Goal: Transaction & Acquisition: Subscribe to service/newsletter

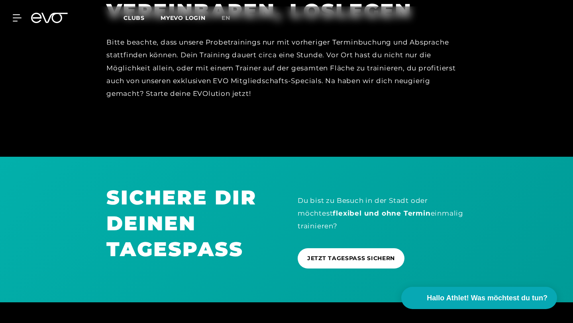
scroll to position [655, 0]
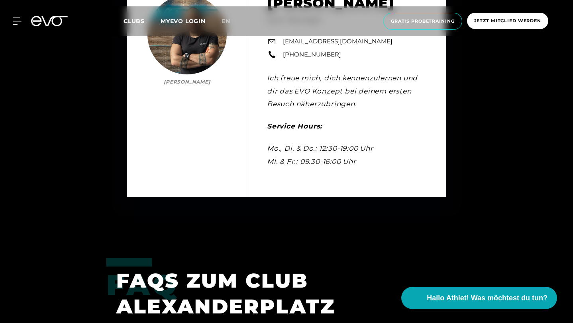
click at [132, 23] on span "Clubs" at bounding box center [133, 21] width 21 height 7
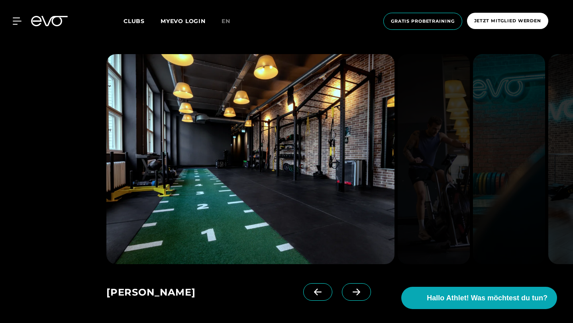
scroll to position [544, 0]
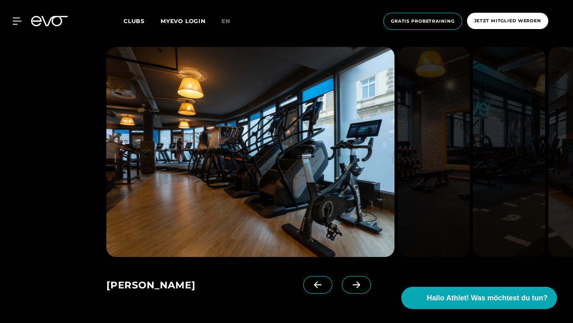
click at [363, 282] on icon at bounding box center [356, 285] width 14 height 7
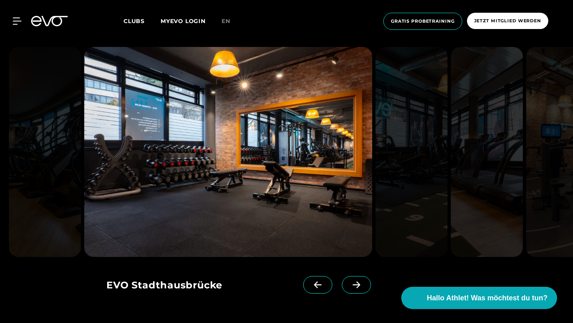
click at [363, 282] on icon at bounding box center [356, 285] width 14 height 7
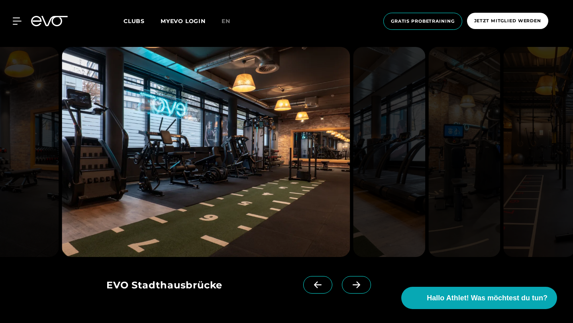
click at [363, 282] on icon at bounding box center [356, 285] width 14 height 7
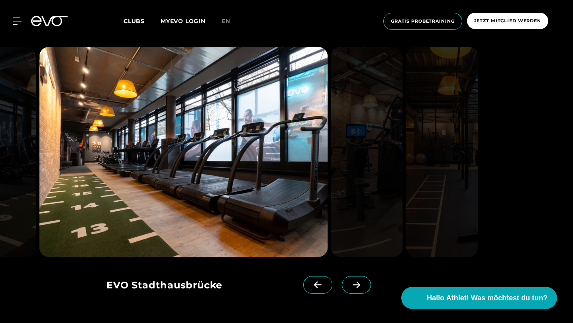
click at [363, 282] on icon at bounding box center [356, 285] width 14 height 7
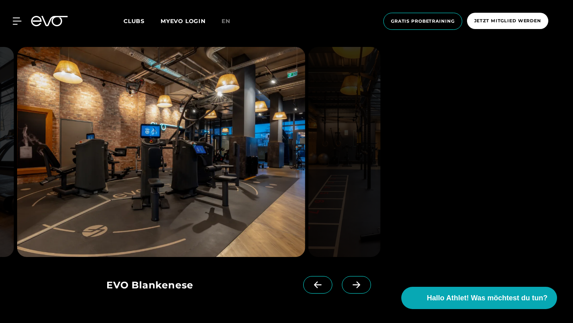
click at [363, 282] on icon at bounding box center [356, 285] width 14 height 7
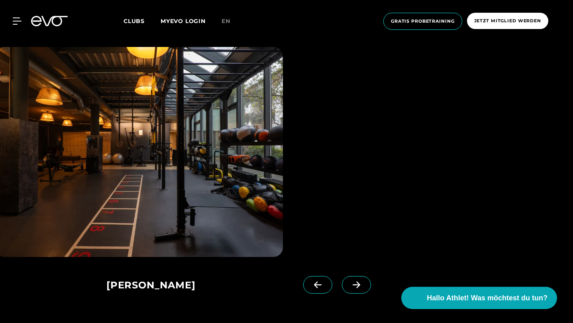
click at [363, 282] on icon at bounding box center [356, 285] width 14 height 7
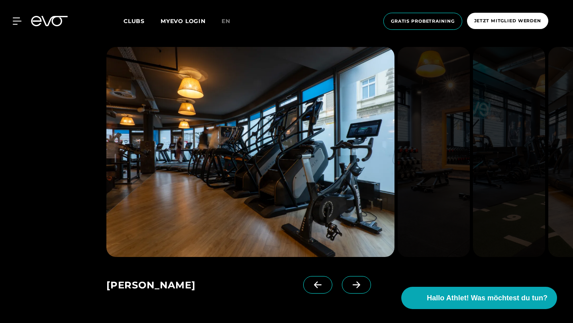
click at [363, 282] on icon at bounding box center [356, 285] width 14 height 7
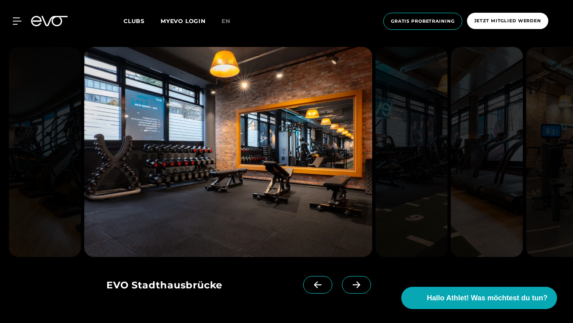
click at [363, 282] on icon at bounding box center [356, 285] width 14 height 7
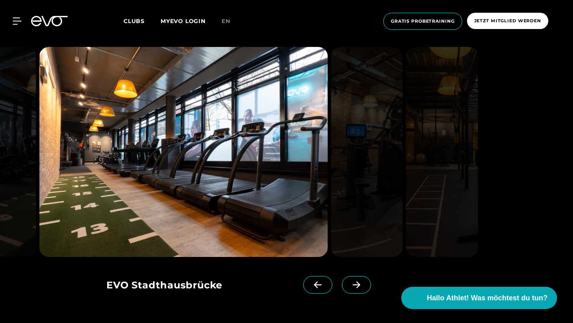
click at [363, 282] on icon at bounding box center [356, 285] width 14 height 7
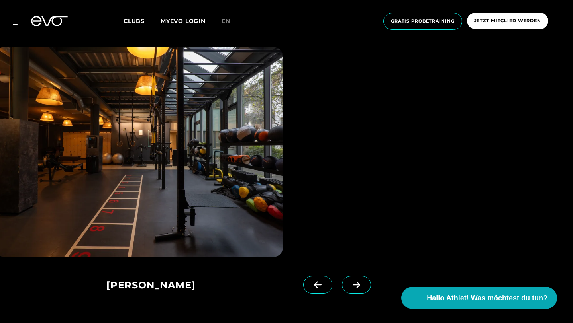
click at [363, 282] on icon at bounding box center [356, 285] width 14 height 7
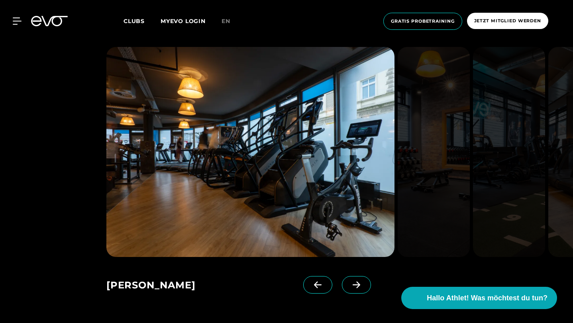
click at [332, 276] on span at bounding box center [317, 285] width 29 height 18
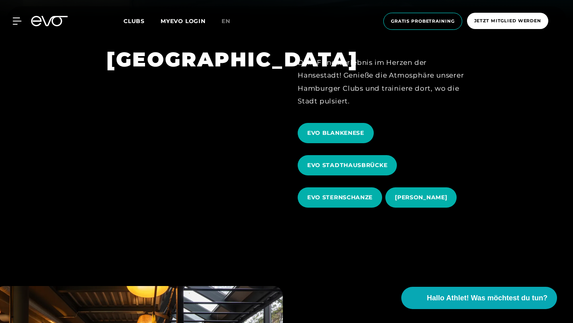
scroll to position [319, 0]
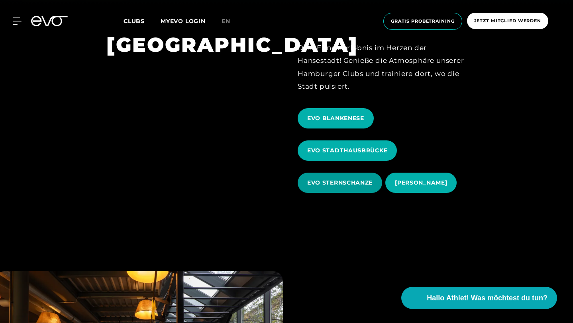
click at [350, 173] on span "EVO STERNSCHANZE" at bounding box center [339, 183] width 84 height 20
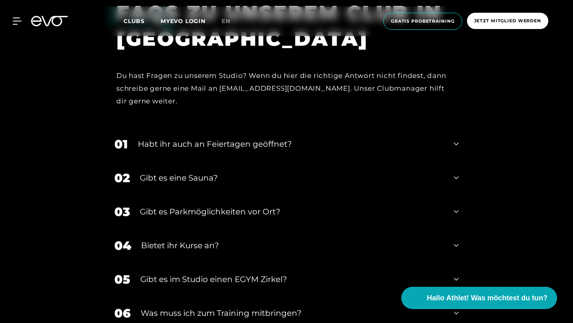
scroll to position [2464, 0]
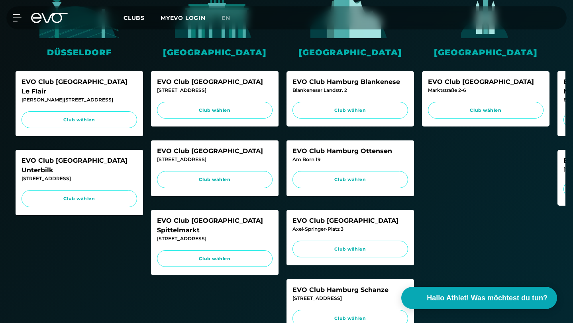
scroll to position [306, 0]
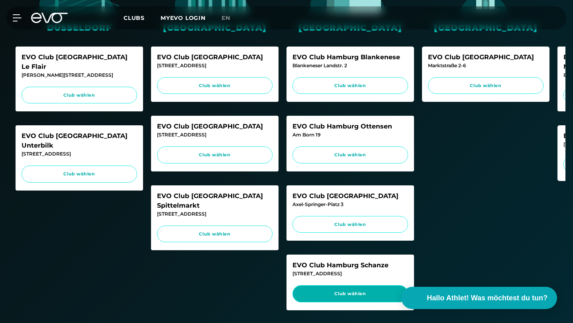
click at [344, 291] on span "Club wählen" at bounding box center [350, 294] width 100 height 7
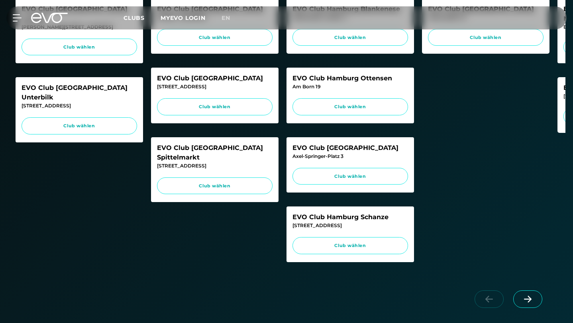
scroll to position [356, 0]
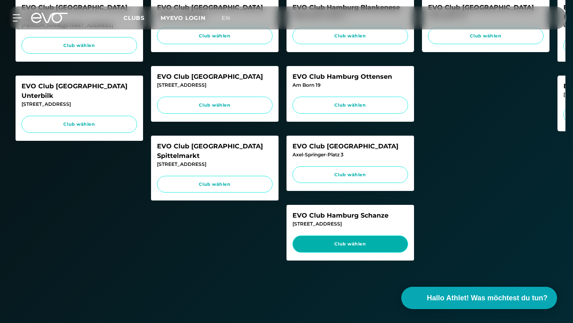
click at [333, 236] on link "Club wählen" at bounding box center [349, 244] width 115 height 17
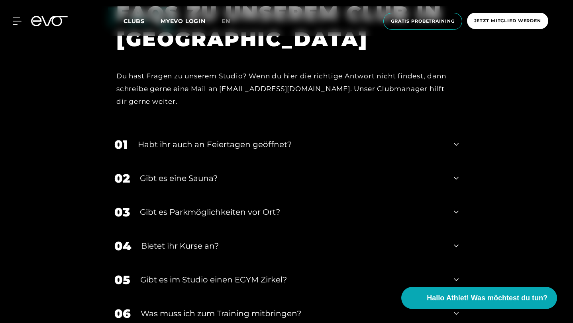
click at [21, 25] on div "MyEVO Login Über EVO Mitgliedschaften Probetraining TAGESPASS EVO Studios [GEOG…" at bounding box center [286, 21] width 569 height 30
click at [14, 21] on icon at bounding box center [18, 21] width 11 height 6
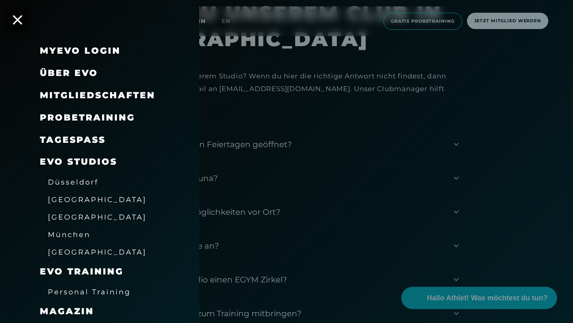
click at [98, 98] on span "Mitgliedschaften" at bounding box center [97, 95] width 115 height 11
